Goal: Use online tool/utility: Utilize a website feature to perform a specific function

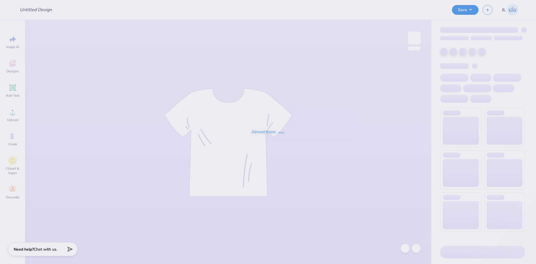
type input "Phi Mu Roller-skating Social"
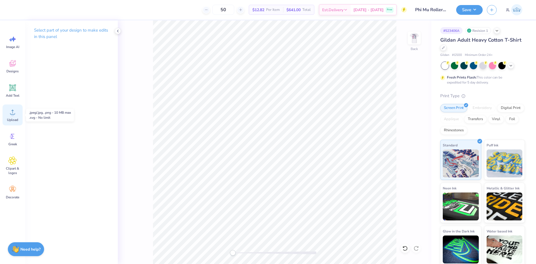
click at [10, 116] on icon at bounding box center [12, 112] width 8 height 8
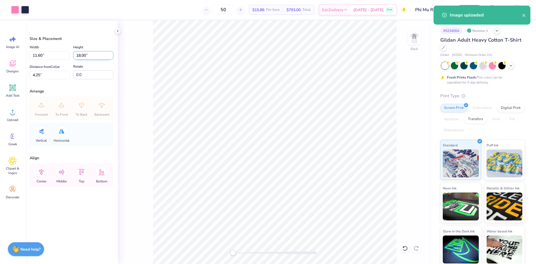
click at [82, 56] on input "18.00" at bounding box center [93, 55] width 40 height 9
type input "3.5"
type input "2.26"
type input "3.50"
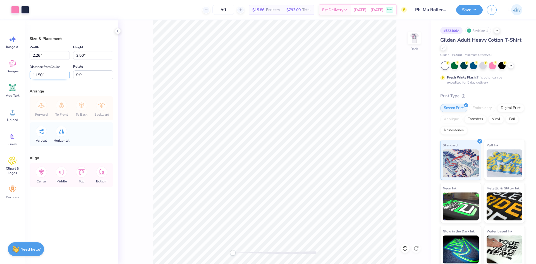
click at [36, 75] on input "11.50" at bounding box center [50, 75] width 40 height 9
type input "3"
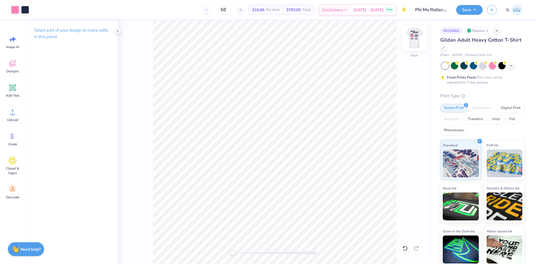
click at [415, 45] on img at bounding box center [414, 38] width 22 height 22
click at [11, 110] on icon at bounding box center [12, 112] width 8 height 8
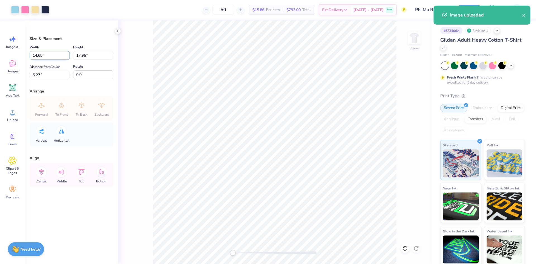
click at [38, 54] on input "14.65" at bounding box center [50, 55] width 40 height 9
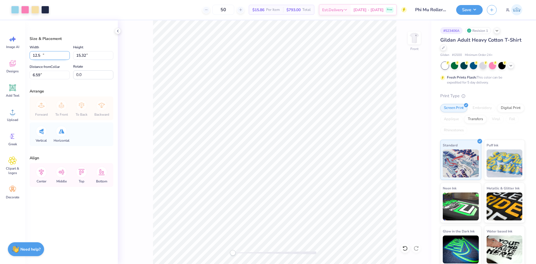
type input "12.50"
type input "15.32"
type input "6.59"
click at [80, 55] on input "15.32" at bounding box center [93, 55] width 40 height 9
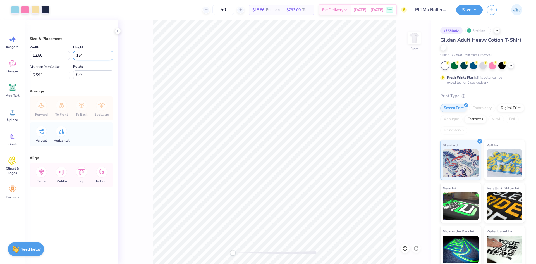
type input "15"
type input "12.24"
type input "15.00"
click at [34, 73] on input "6.75" at bounding box center [50, 75] width 40 height 9
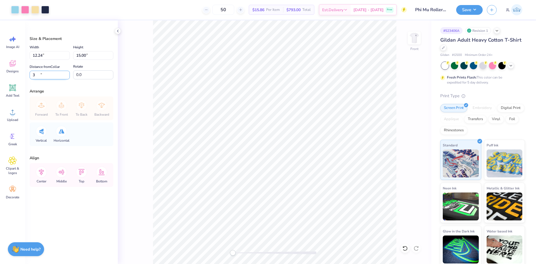
type input "3"
click at [36, 56] on input "12.24" at bounding box center [50, 55] width 40 height 9
type input "12.00"
type input "14.71"
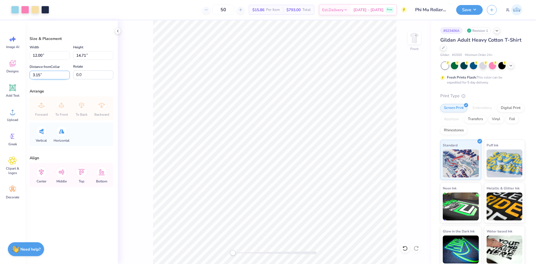
click at [34, 76] on input "3.15" at bounding box center [50, 75] width 40 height 9
type input "3"
click at [474, 10] on button "Save" at bounding box center [469, 9] width 27 height 10
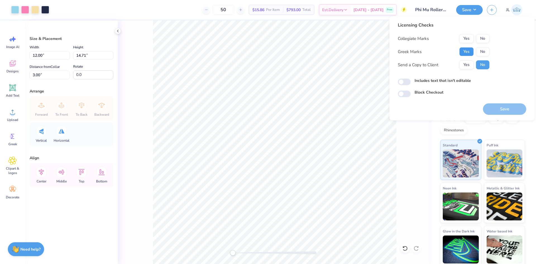
click at [470, 51] on button "Yes" at bounding box center [466, 51] width 15 height 9
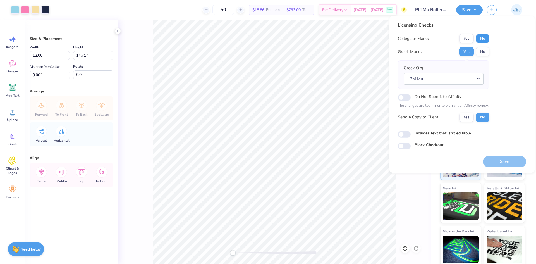
click at [481, 39] on button "No" at bounding box center [482, 38] width 13 height 9
click at [468, 121] on button "Yes" at bounding box center [466, 117] width 15 height 9
click at [499, 163] on button "Save" at bounding box center [504, 161] width 43 height 11
